Goal: Transaction & Acquisition: Book appointment/travel/reservation

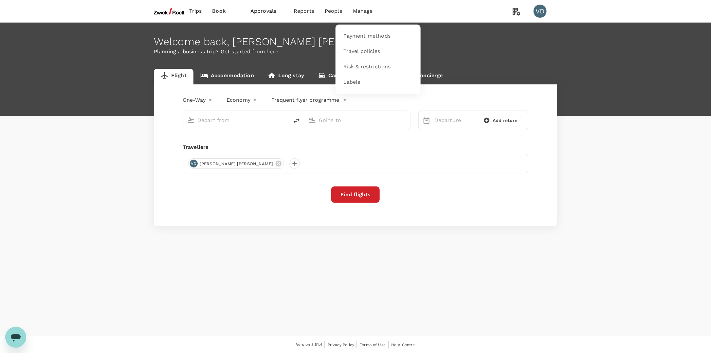
type input "Incheon Intl (ICN)"
type input "[GEOGRAPHIC_DATA], [GEOGRAPHIC_DATA] (any)"
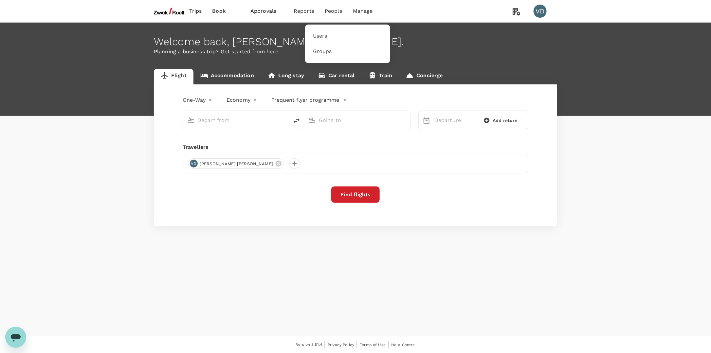
type input "Incheon Intl (ICN)"
type input "[GEOGRAPHIC_DATA], [GEOGRAPHIC_DATA] (any)"
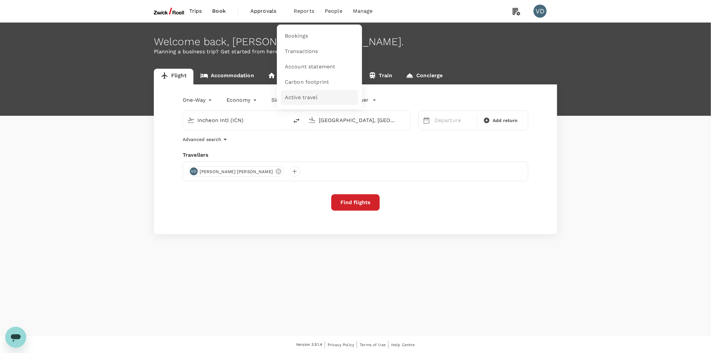
click at [317, 98] on link "Active travel" at bounding box center [319, 97] width 77 height 15
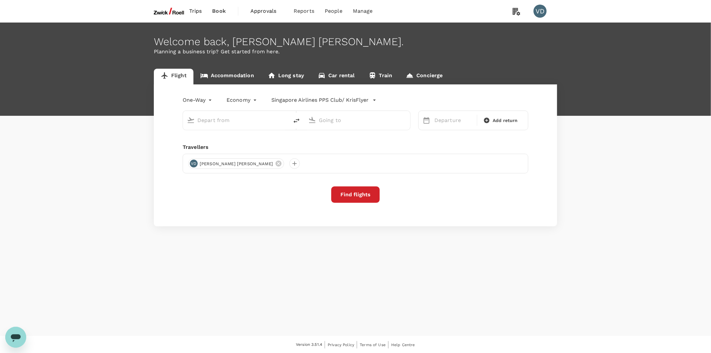
type input "Incheon Intl (ICN)"
type input "[GEOGRAPHIC_DATA], [GEOGRAPHIC_DATA] (any)"
